Goal: Check status: Check status

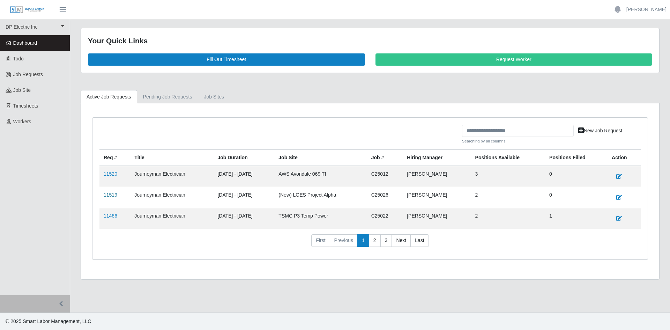
click at [113, 194] on link "11519" at bounding box center [111, 195] width 14 height 6
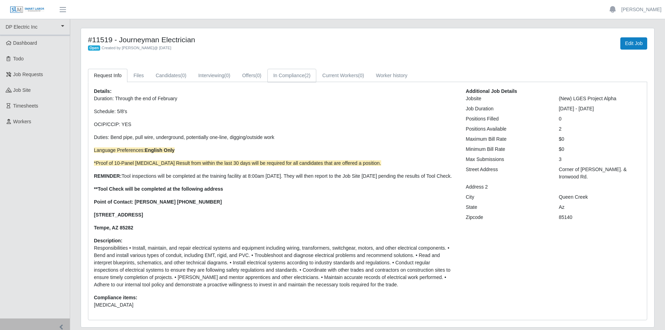
click at [292, 72] on link "In Compliance (2)" at bounding box center [291, 76] width 49 height 14
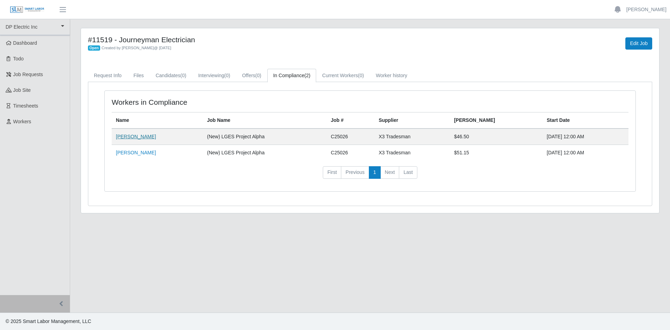
click at [130, 139] on link "[PERSON_NAME]" at bounding box center [136, 137] width 40 height 6
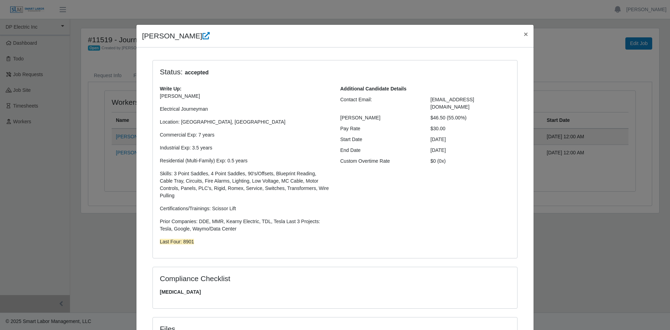
click at [561, 68] on div "[PERSON_NAME] × Status: accepted Write Up: [PERSON_NAME] Electrical Journeyman …" at bounding box center [335, 165] width 670 height 330
click at [524, 33] on span "×" at bounding box center [526, 34] width 4 height 8
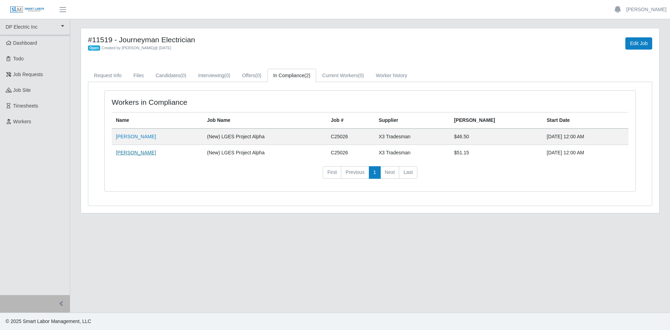
click at [124, 153] on link "[PERSON_NAME]" at bounding box center [136, 153] width 40 height 6
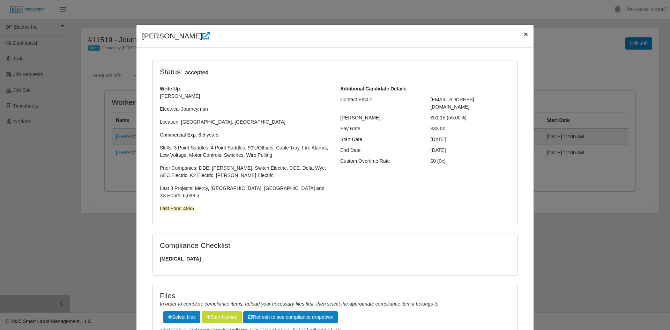
click at [524, 37] on span "×" at bounding box center [526, 34] width 4 height 8
